Goal: Check status: Check status

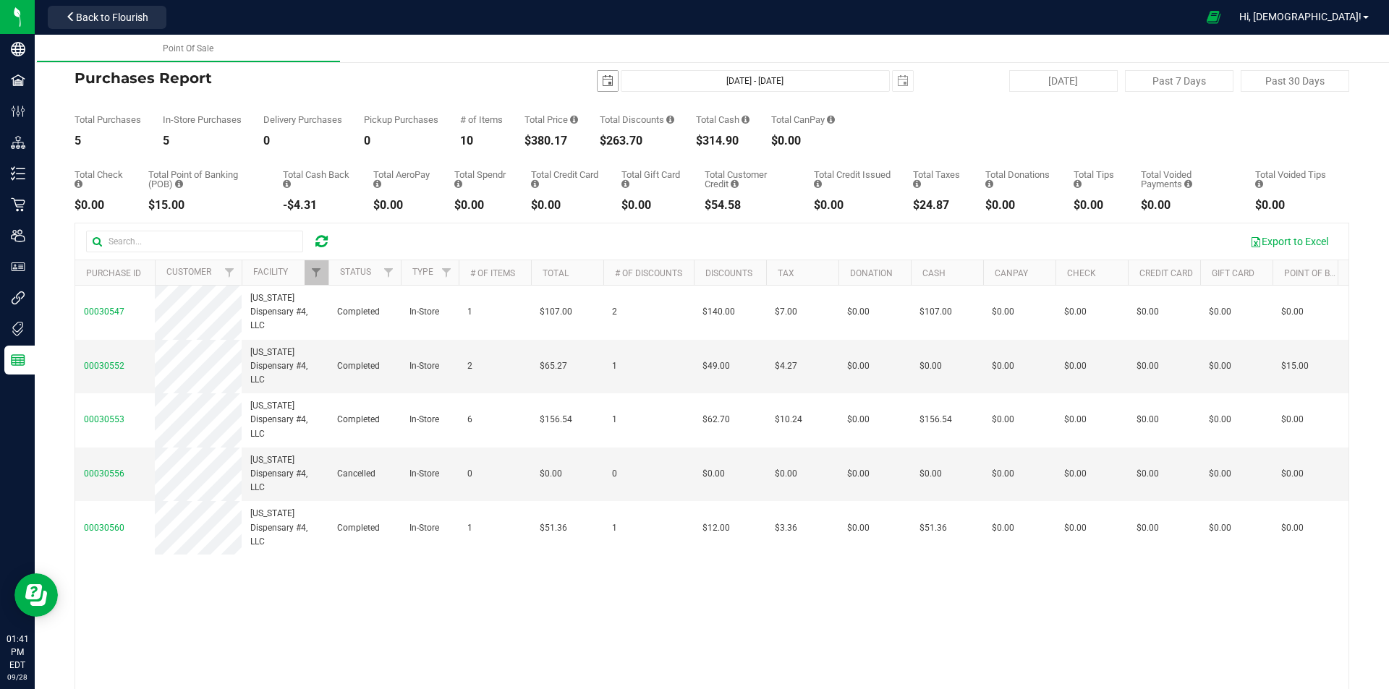
click at [600, 90] on span "select" at bounding box center [607, 81] width 20 height 20
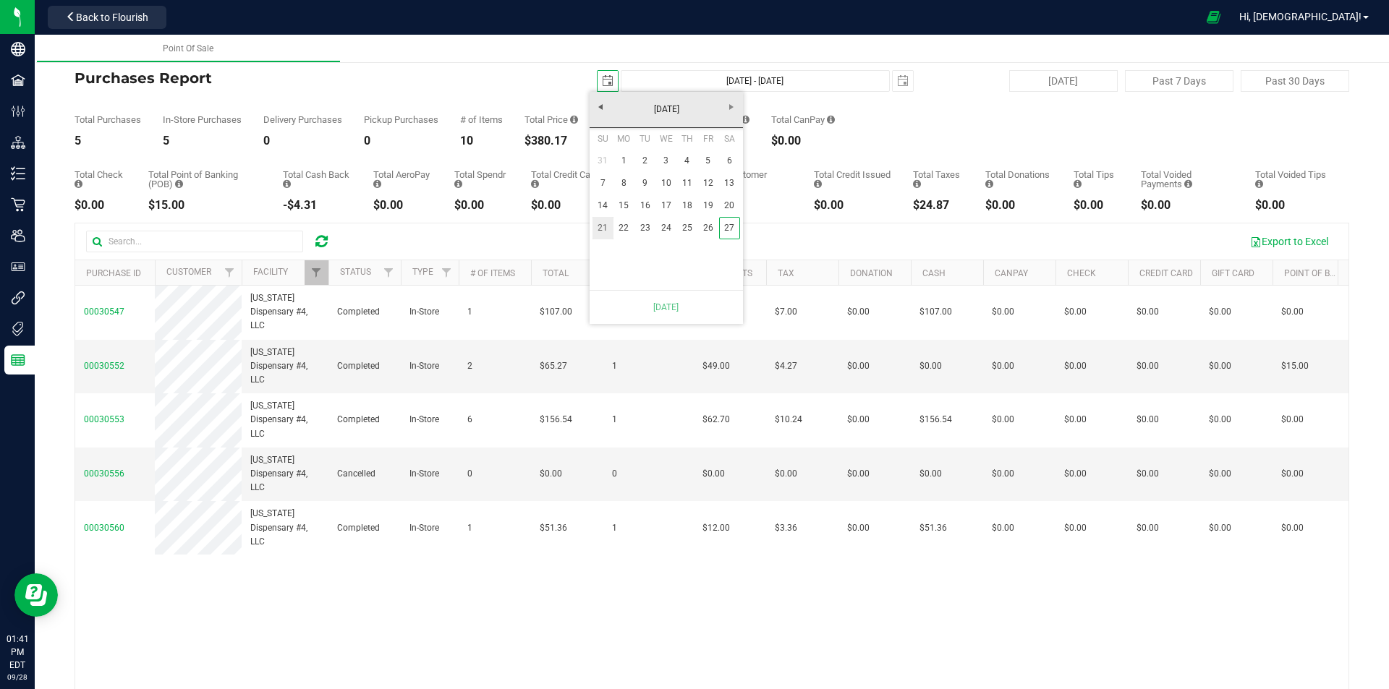
click at [602, 228] on link "21" at bounding box center [602, 228] width 21 height 22
type input "[DATE]"
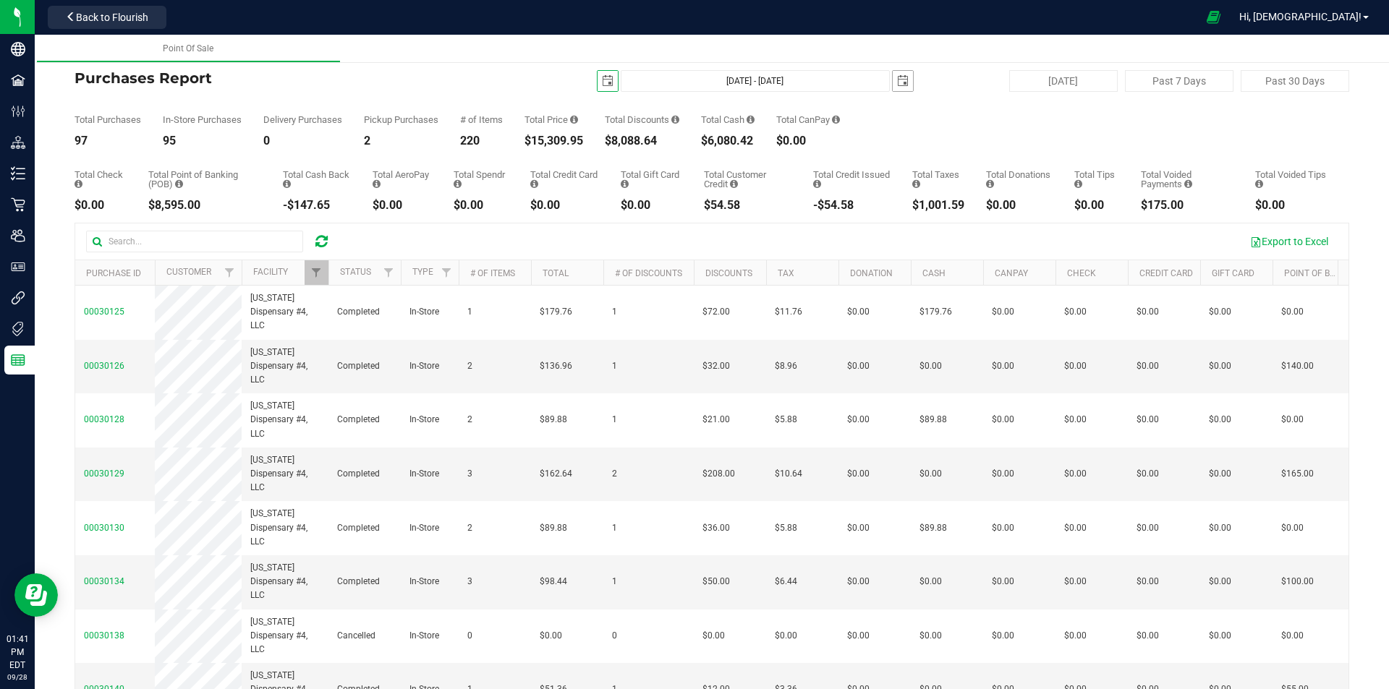
click at [897, 83] on span "select" at bounding box center [903, 81] width 12 height 12
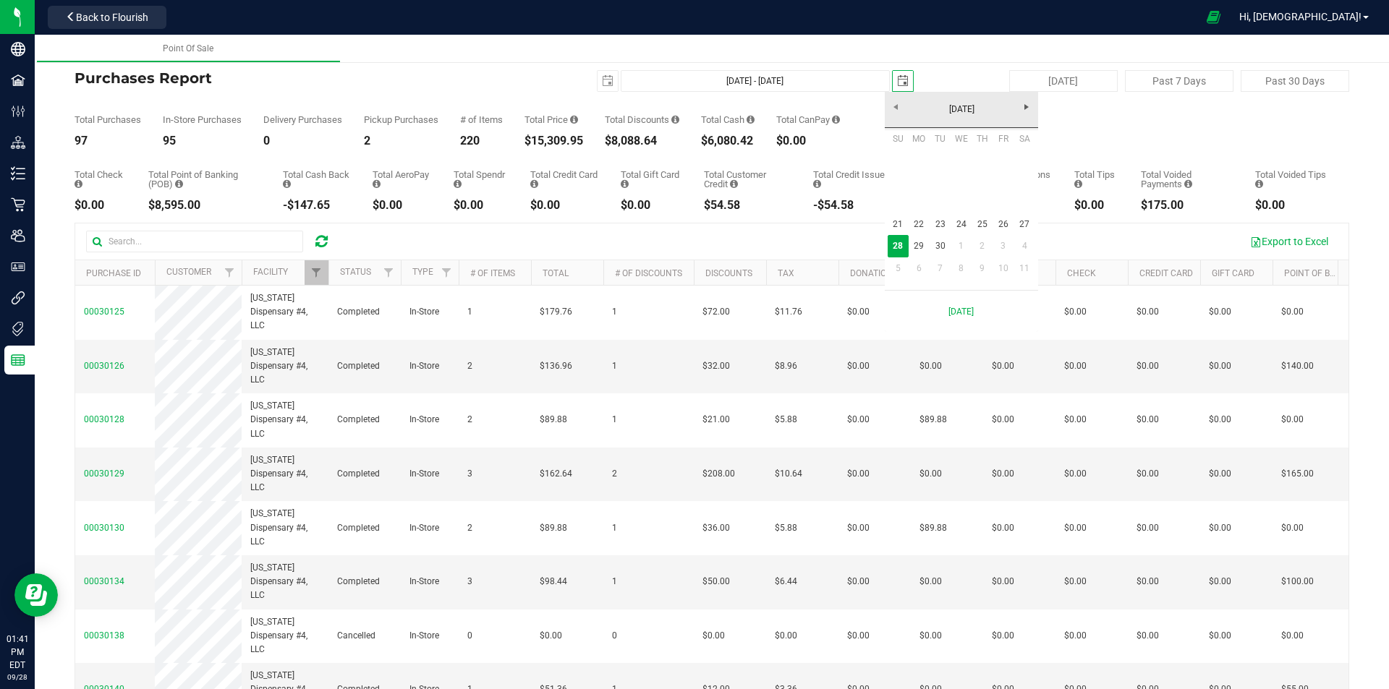
scroll to position [0, 36]
click at [1021, 221] on link "27" at bounding box center [1024, 224] width 21 height 22
type input "[DATE] - [DATE]"
type input "[DATE]"
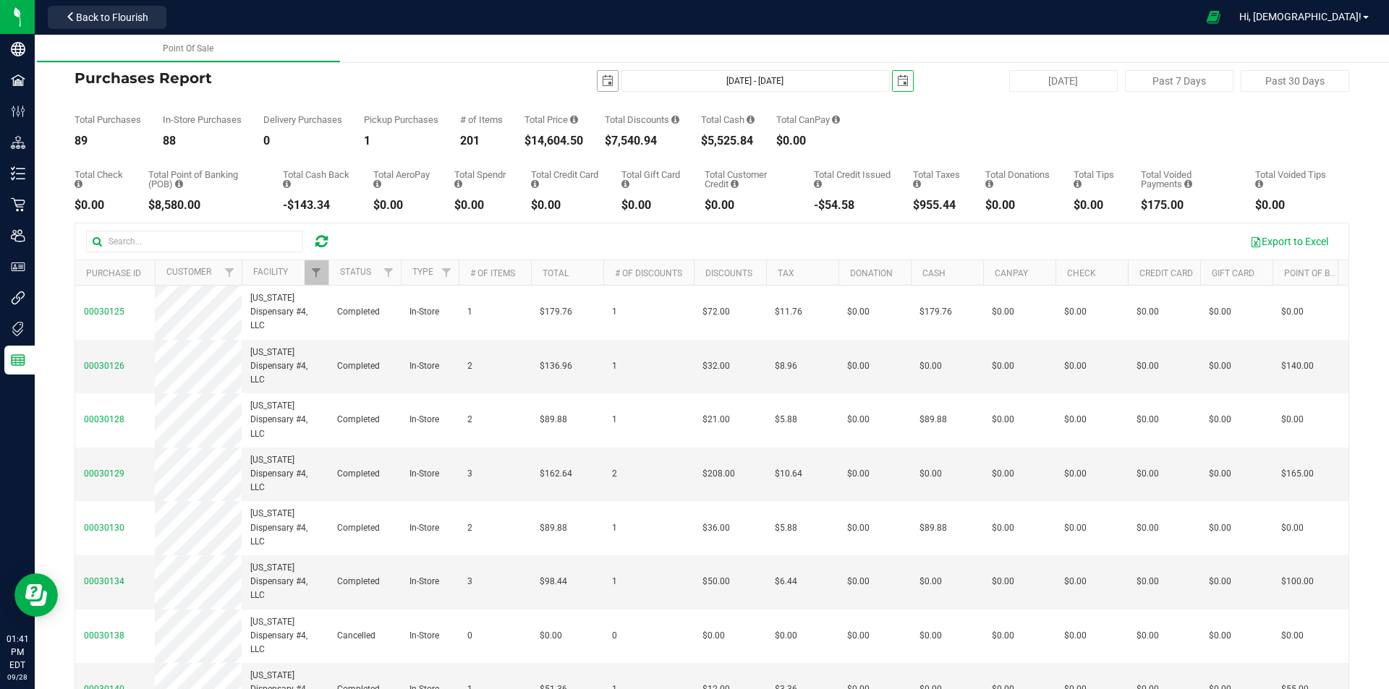
click at [597, 87] on span "select" at bounding box center [607, 81] width 20 height 20
click at [958, 132] on div "Total Purchases 89 In-Store Purchases 88 Delivery Purchases 0 Pickup Purchases …" at bounding box center [711, 119] width 1274 height 55
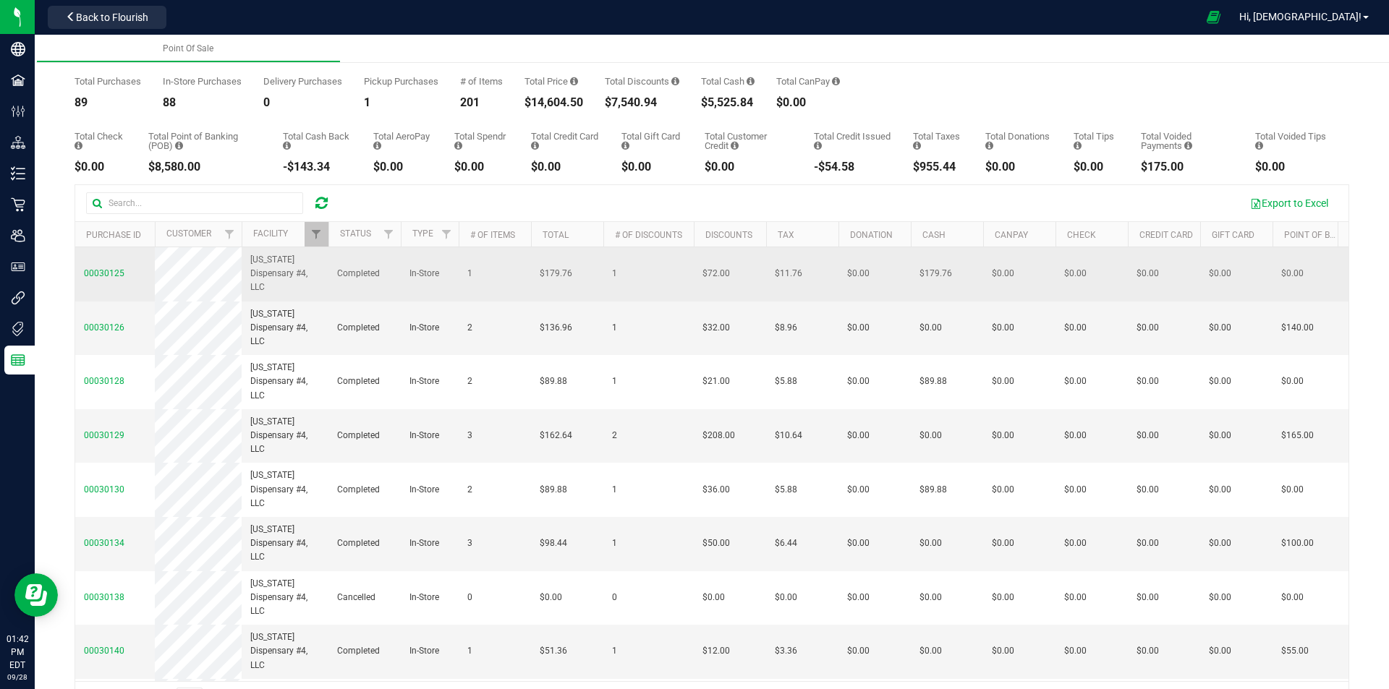
scroll to position [0, 0]
